Goal: Task Accomplishment & Management: Manage account settings

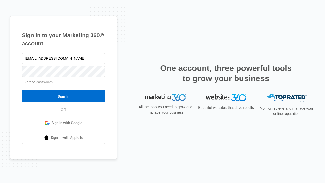
type input "dankie614@gmail.com"
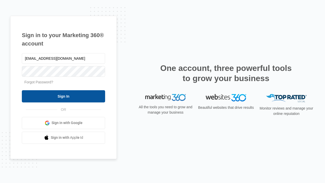
click at [64, 96] on input "Sign In" at bounding box center [63, 96] width 83 height 12
